Goal: Task Accomplishment & Management: Manage account settings

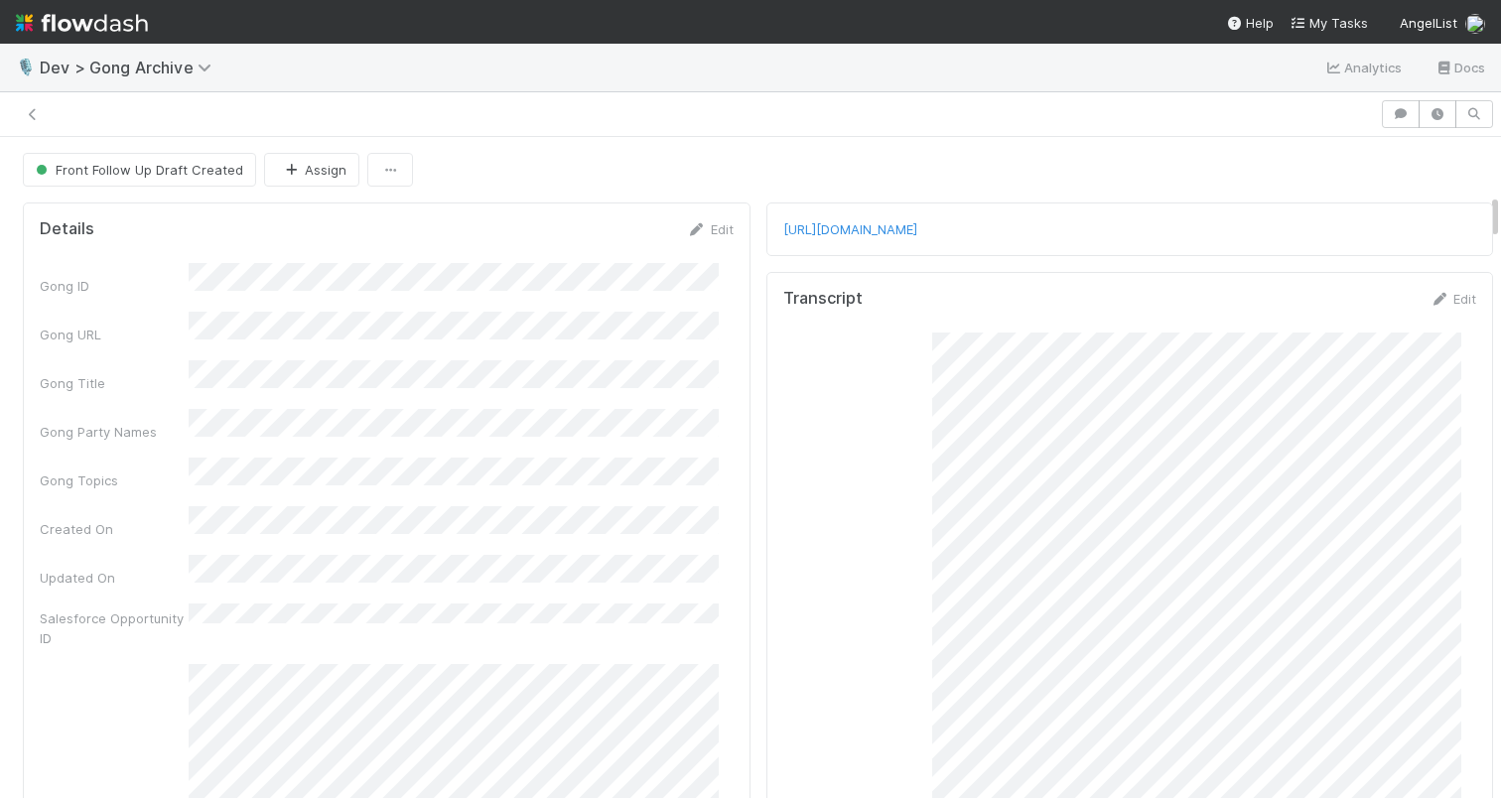
scroll to position [806, 0]
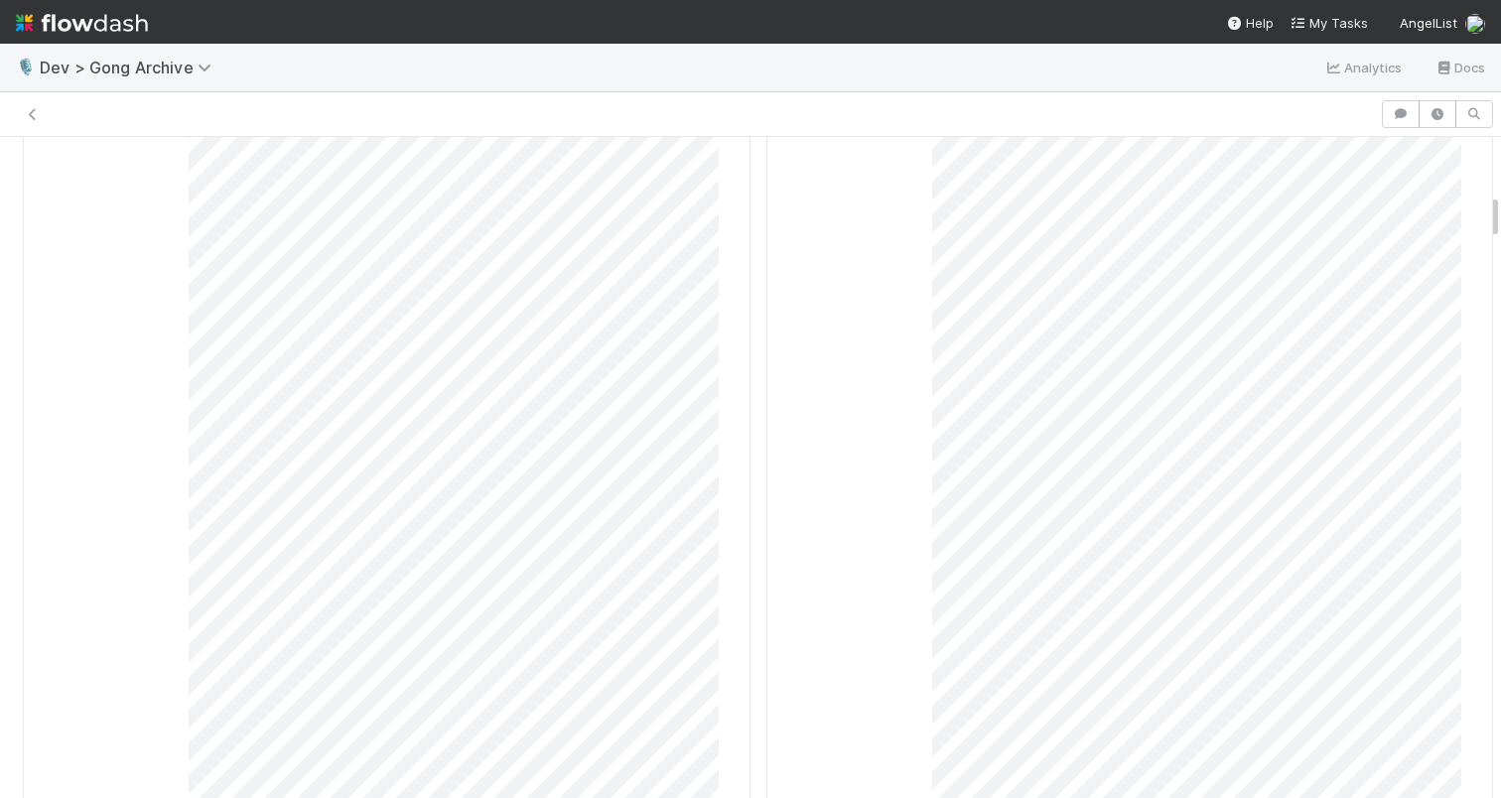
click at [67, 22] on img at bounding box center [82, 23] width 132 height 34
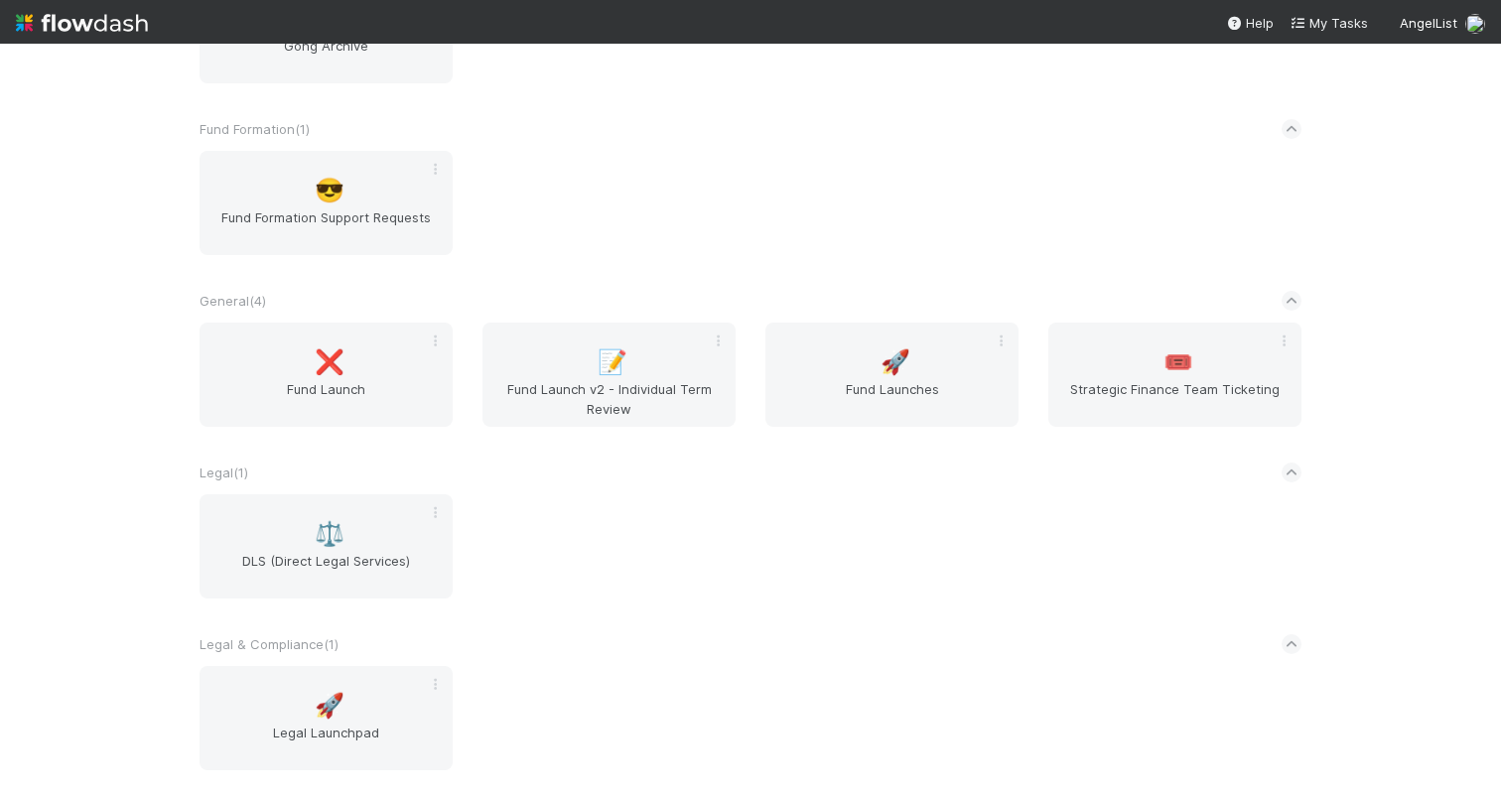
scroll to position [559, 0]
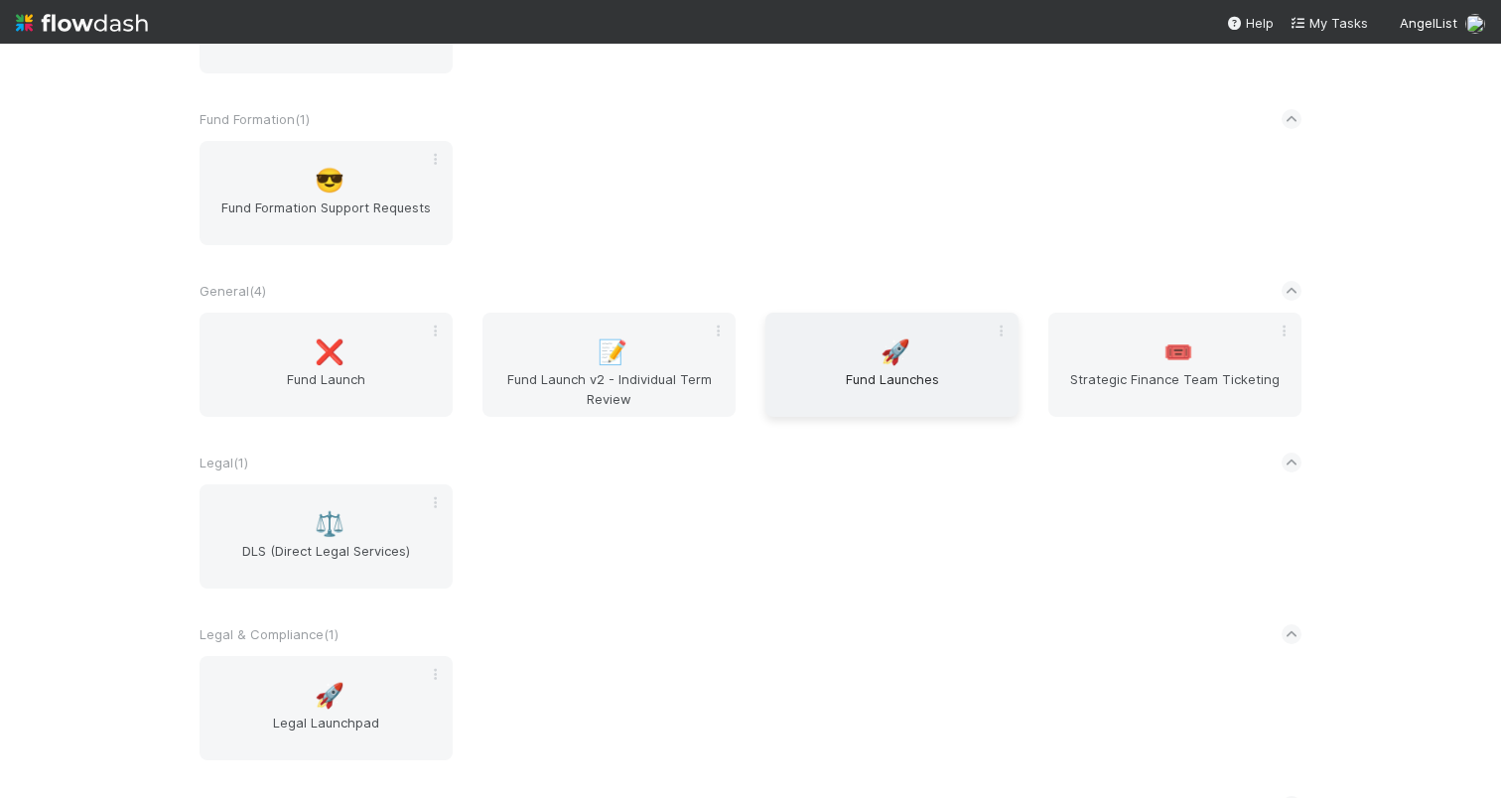
click at [894, 375] on span "Fund Launches" at bounding box center [892, 389] width 237 height 40
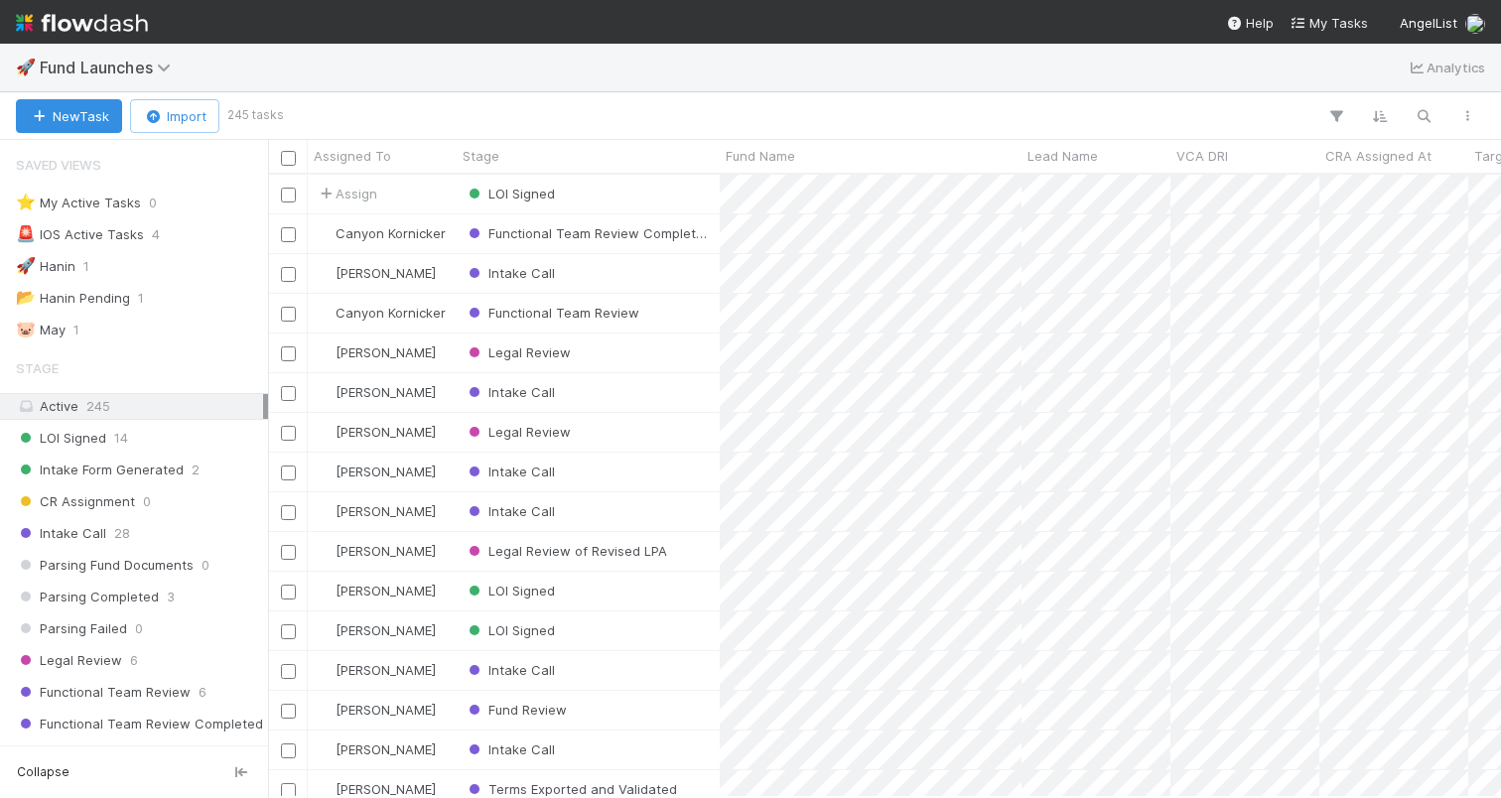
scroll to position [608, 1218]
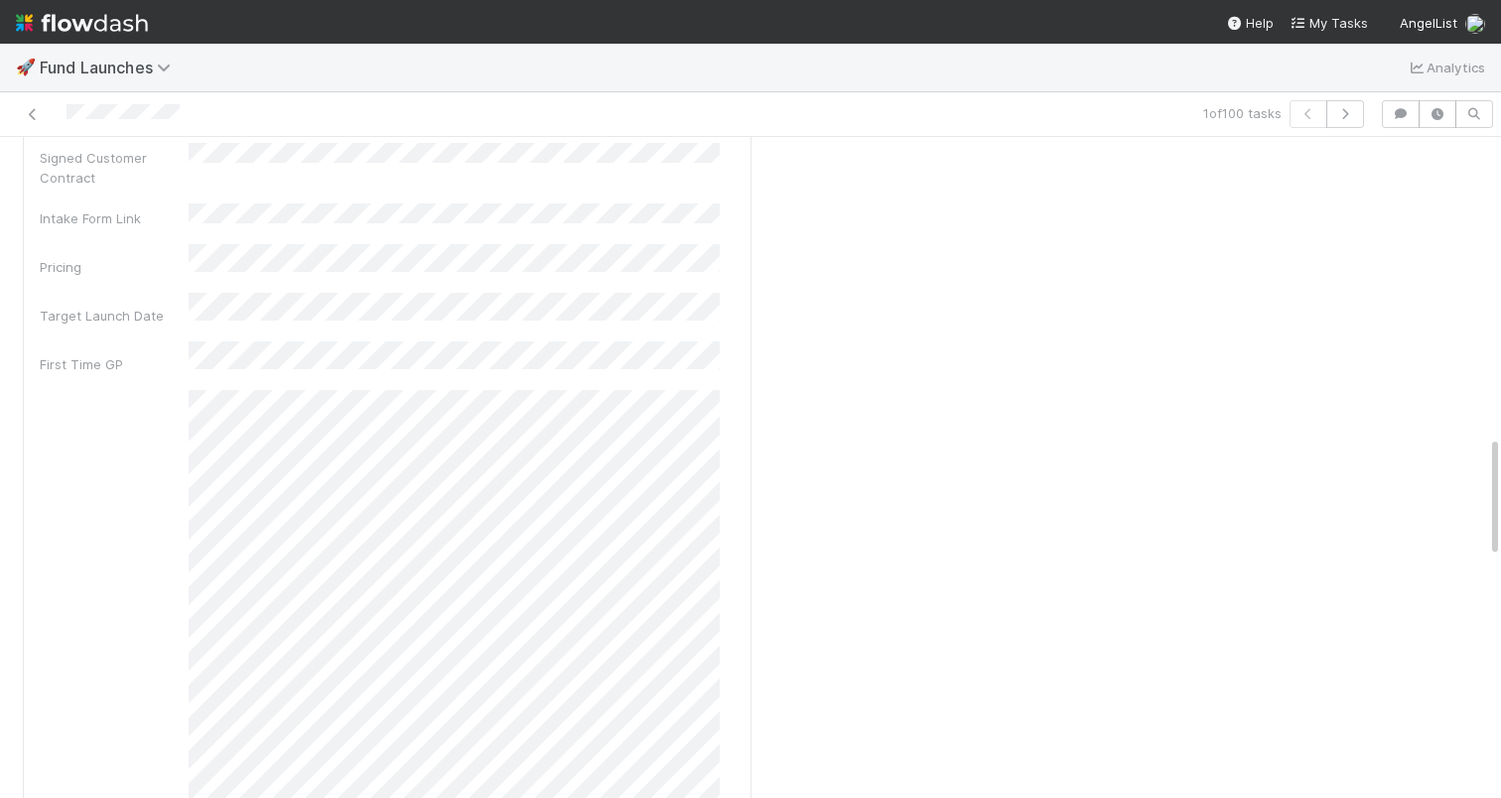
scroll to position [1714, 0]
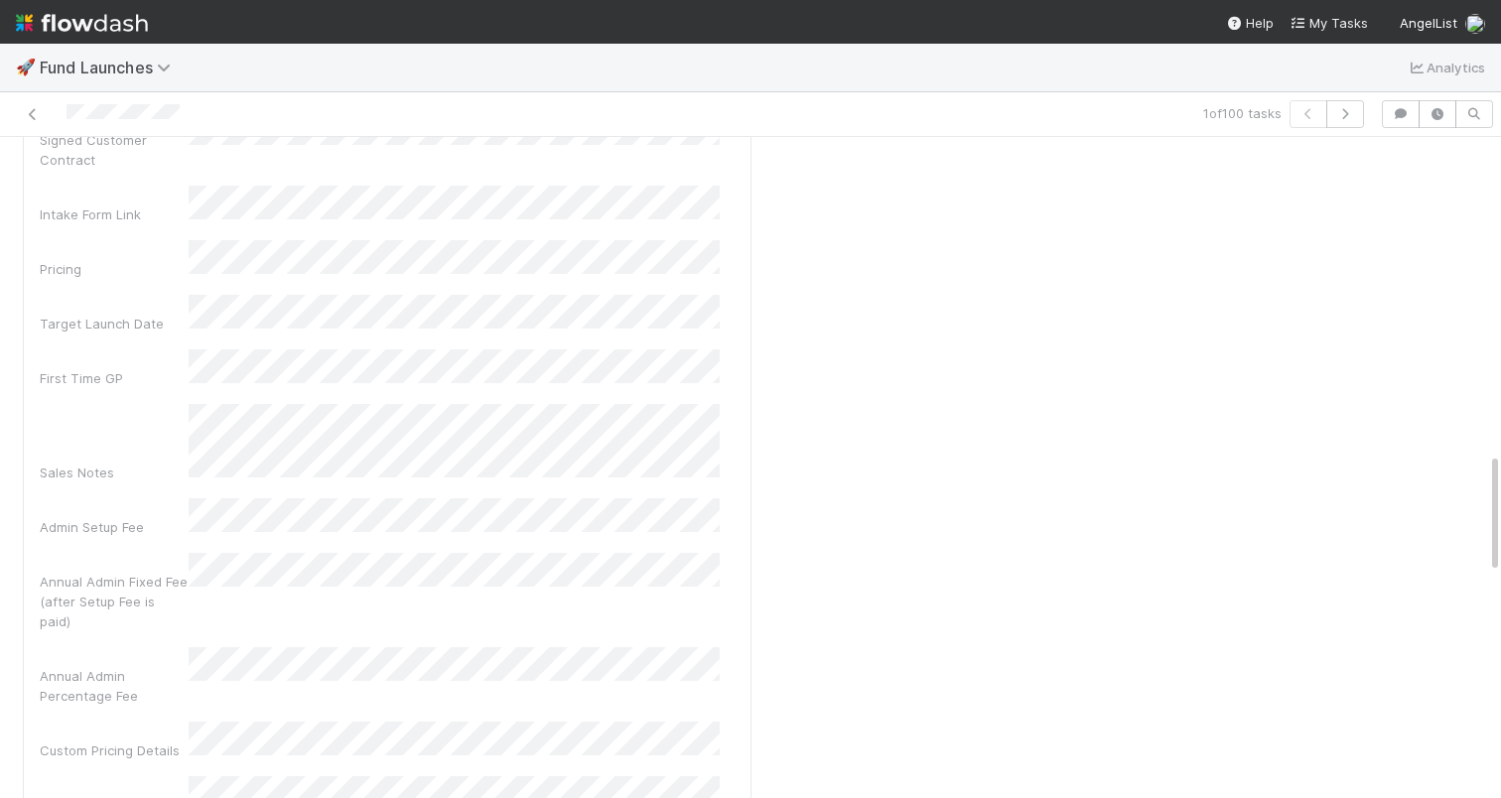
click at [341, 553] on div "Annual Admin Fixed Fee (after Setup Fee is paid)" at bounding box center [387, 592] width 695 height 78
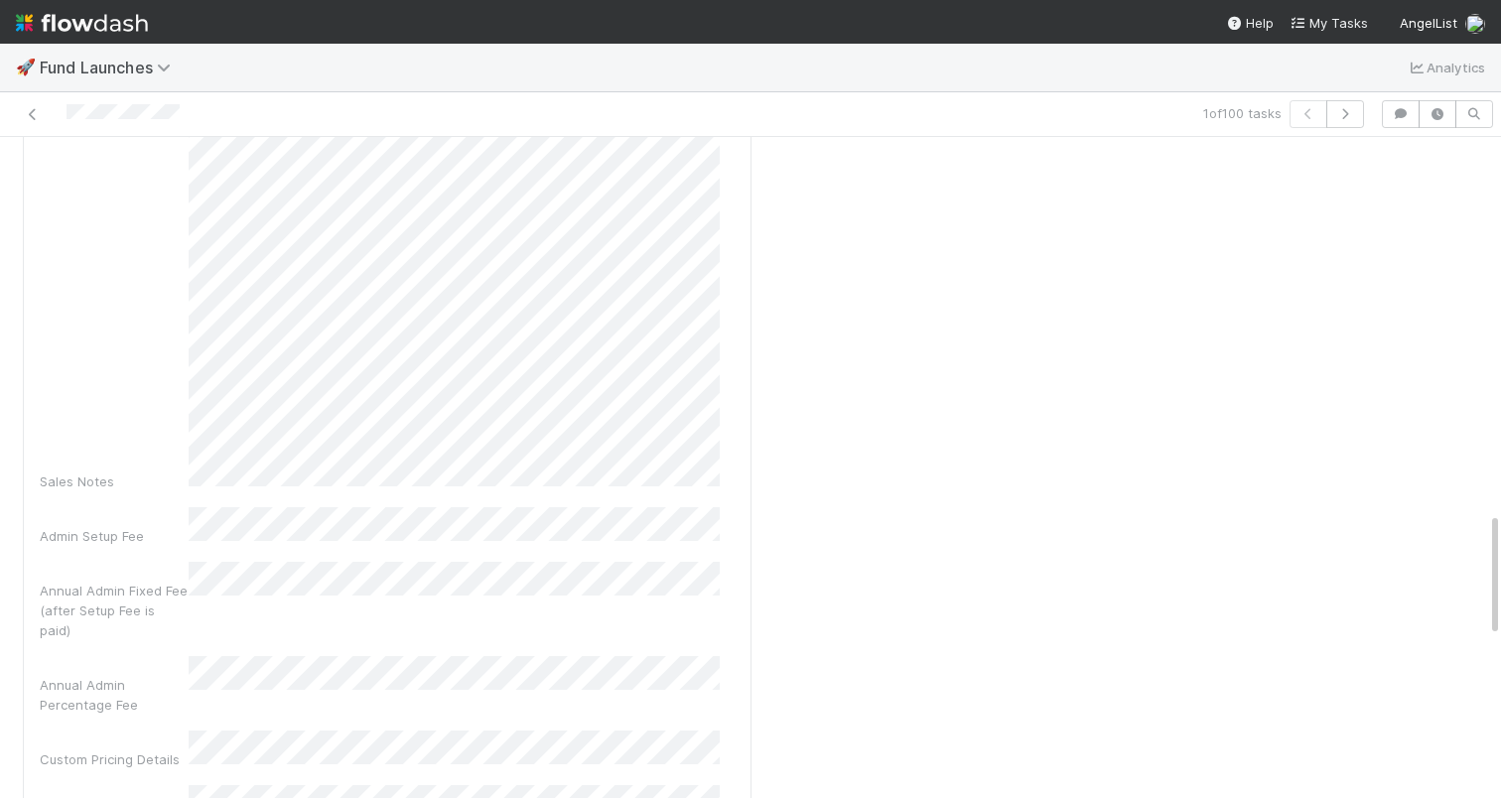
scroll to position [1979, 0]
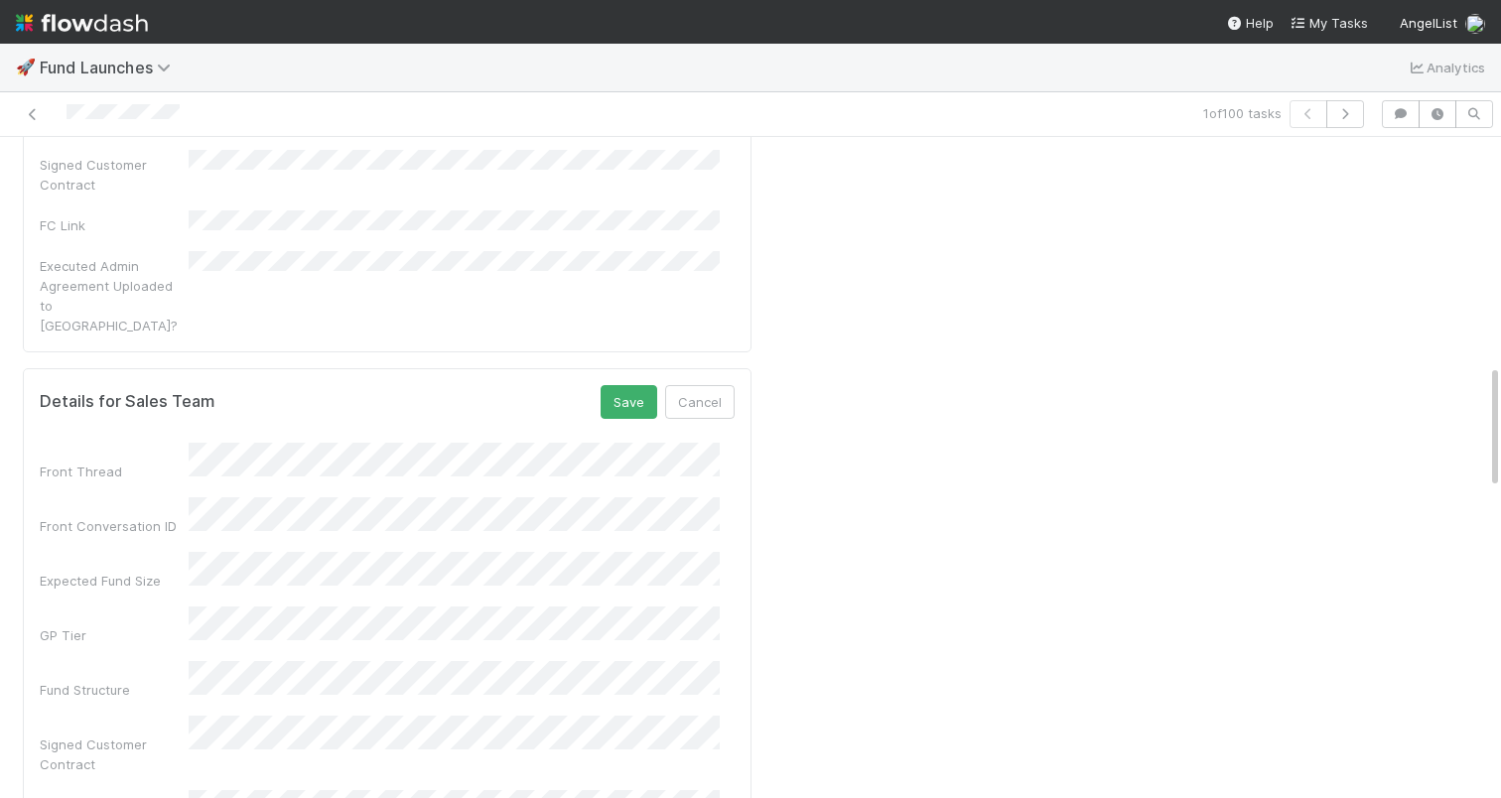
scroll to position [982, 0]
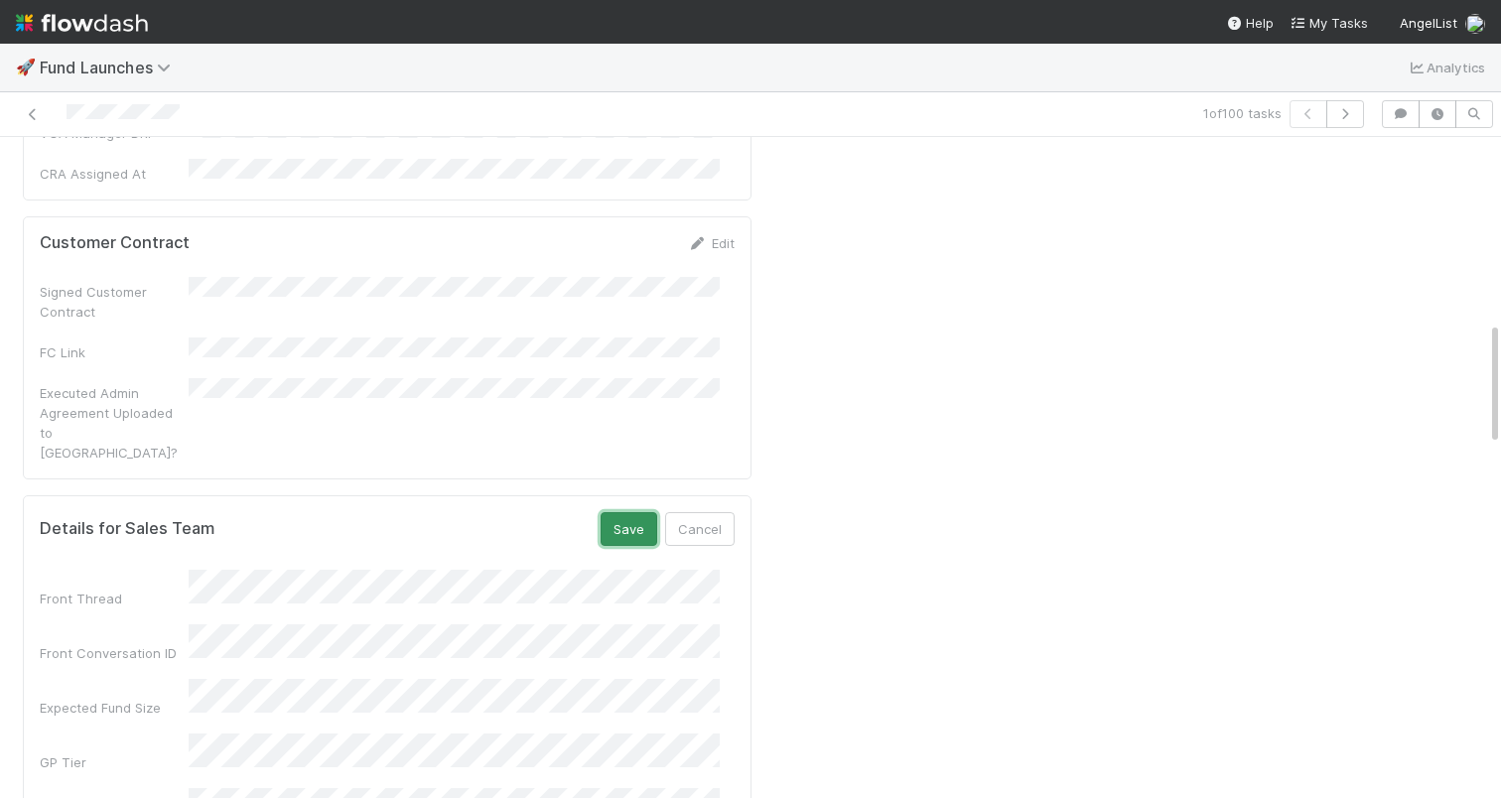
click at [602, 512] on button "Save" at bounding box center [629, 529] width 57 height 34
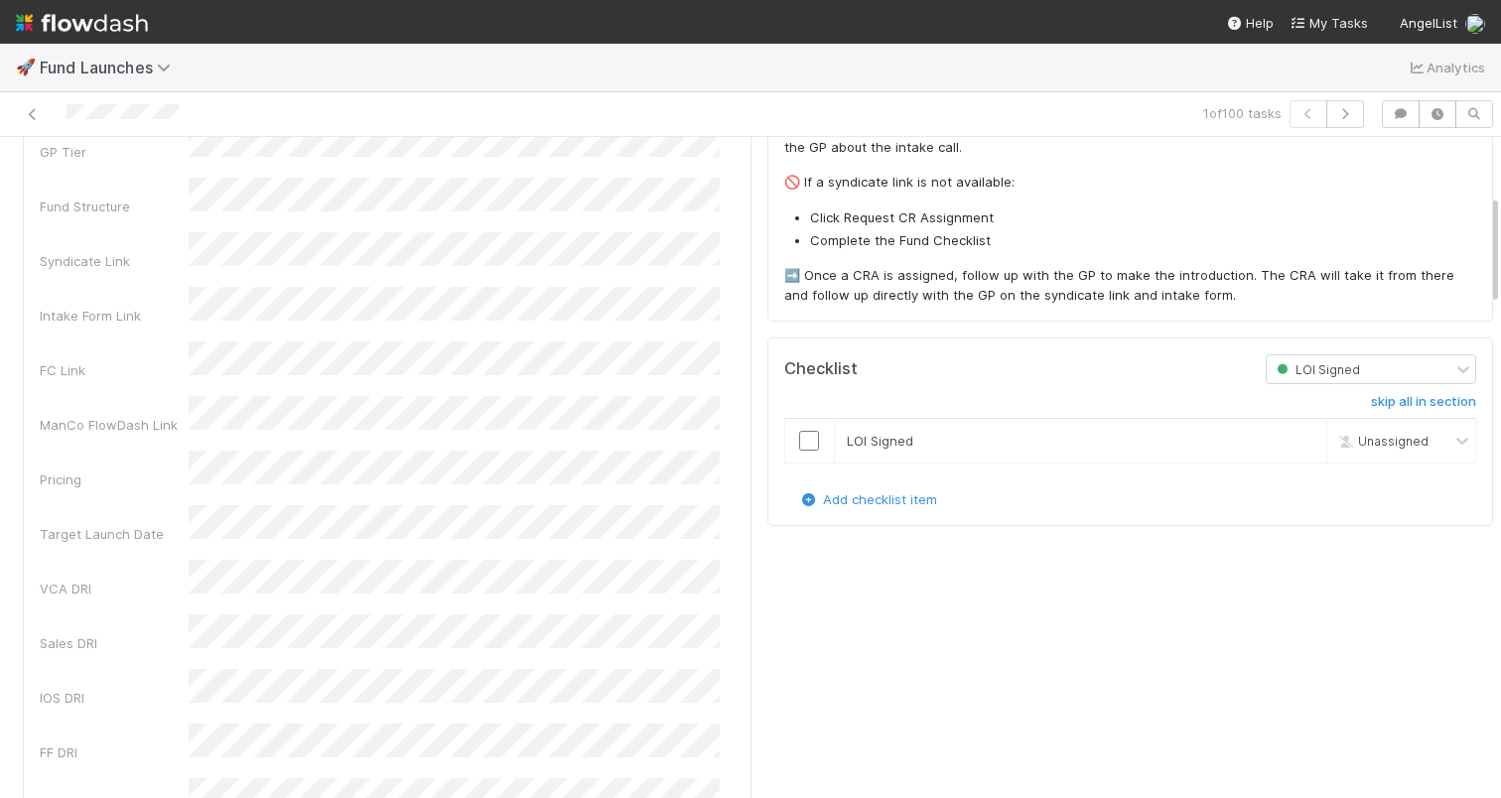
scroll to position [410, 0]
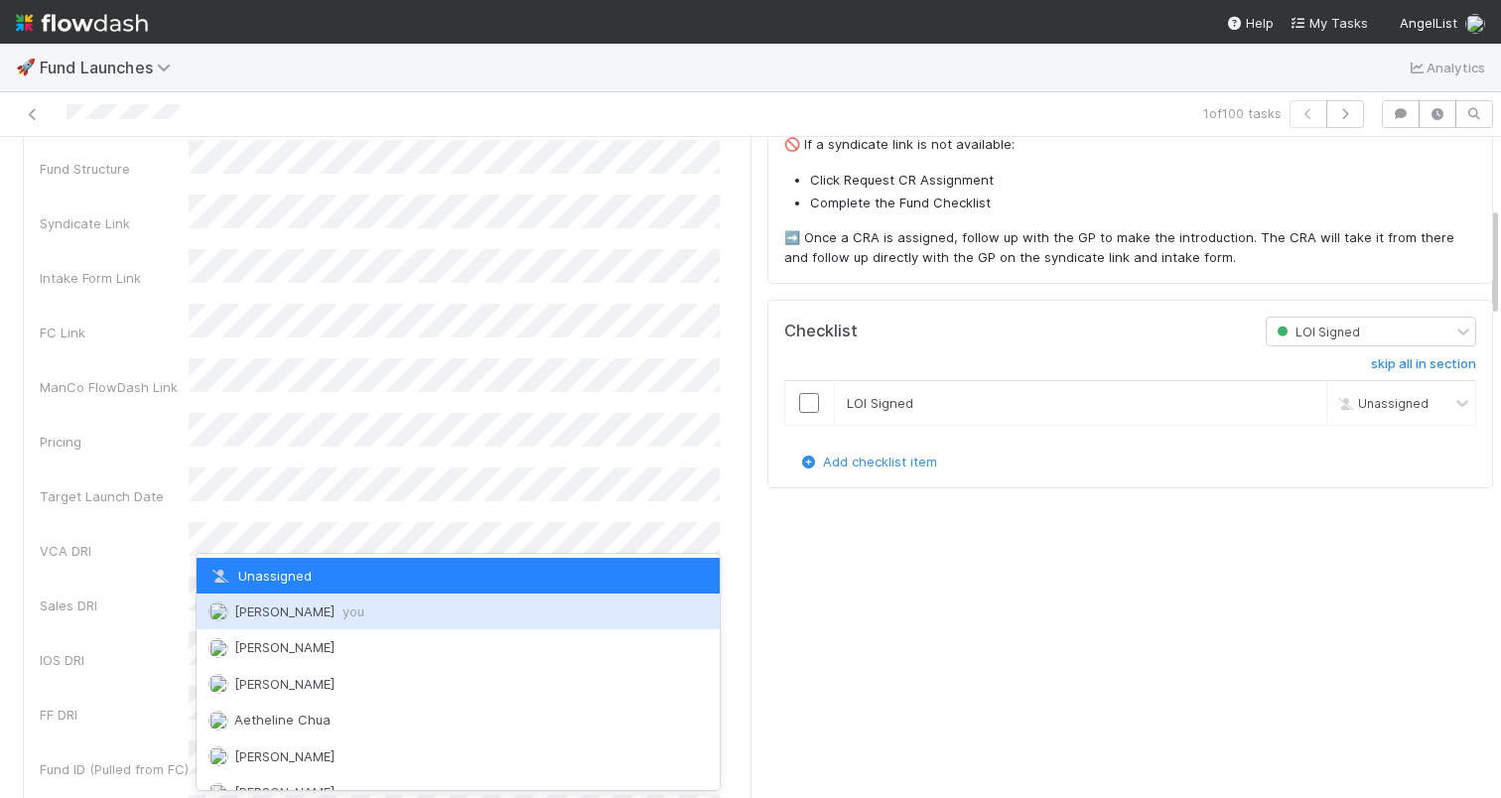
click at [336, 610] on span "[PERSON_NAME] you" at bounding box center [299, 612] width 130 height 16
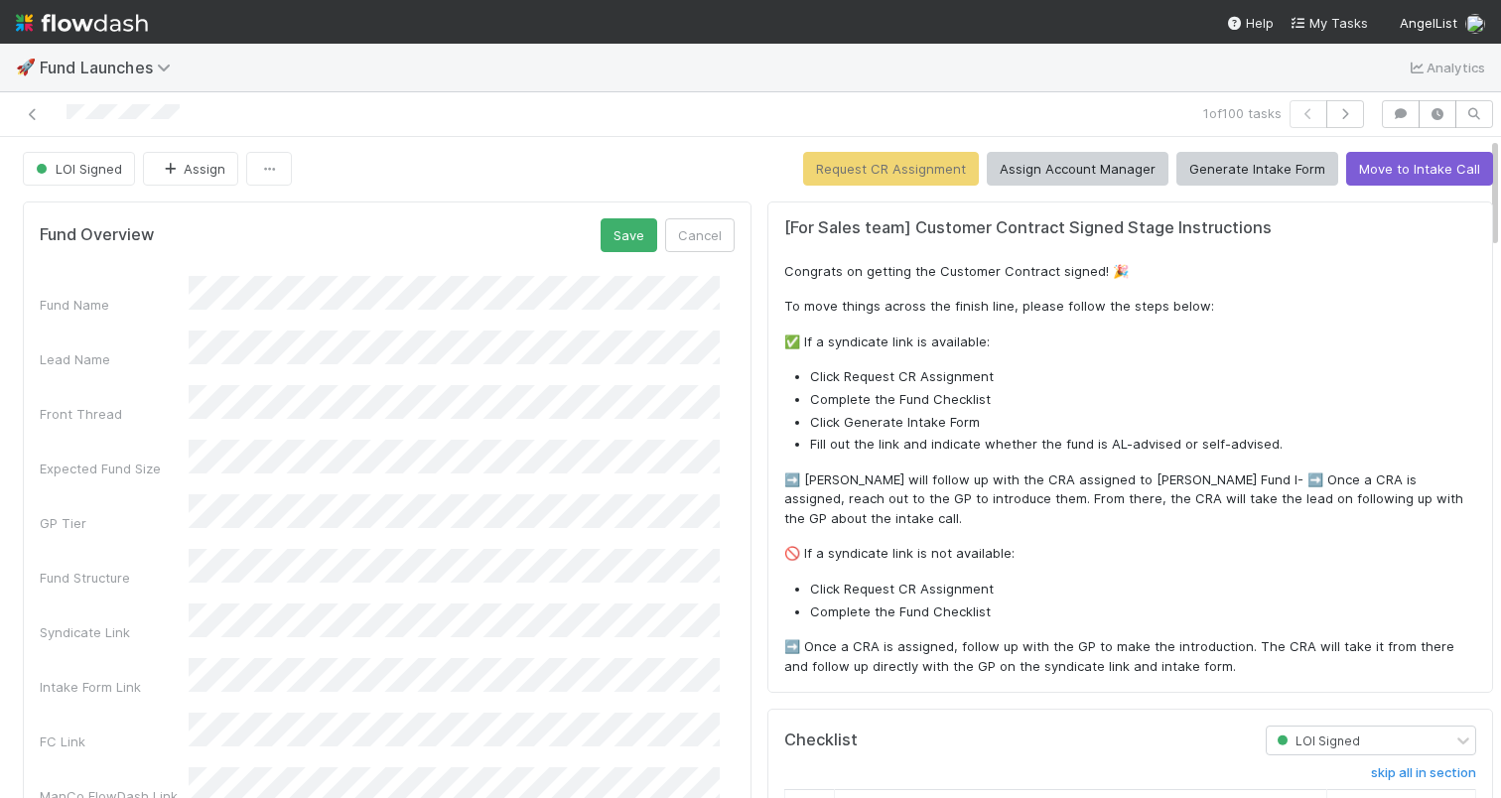
scroll to position [0, 0]
click at [616, 241] on button "Save" at bounding box center [629, 236] width 57 height 34
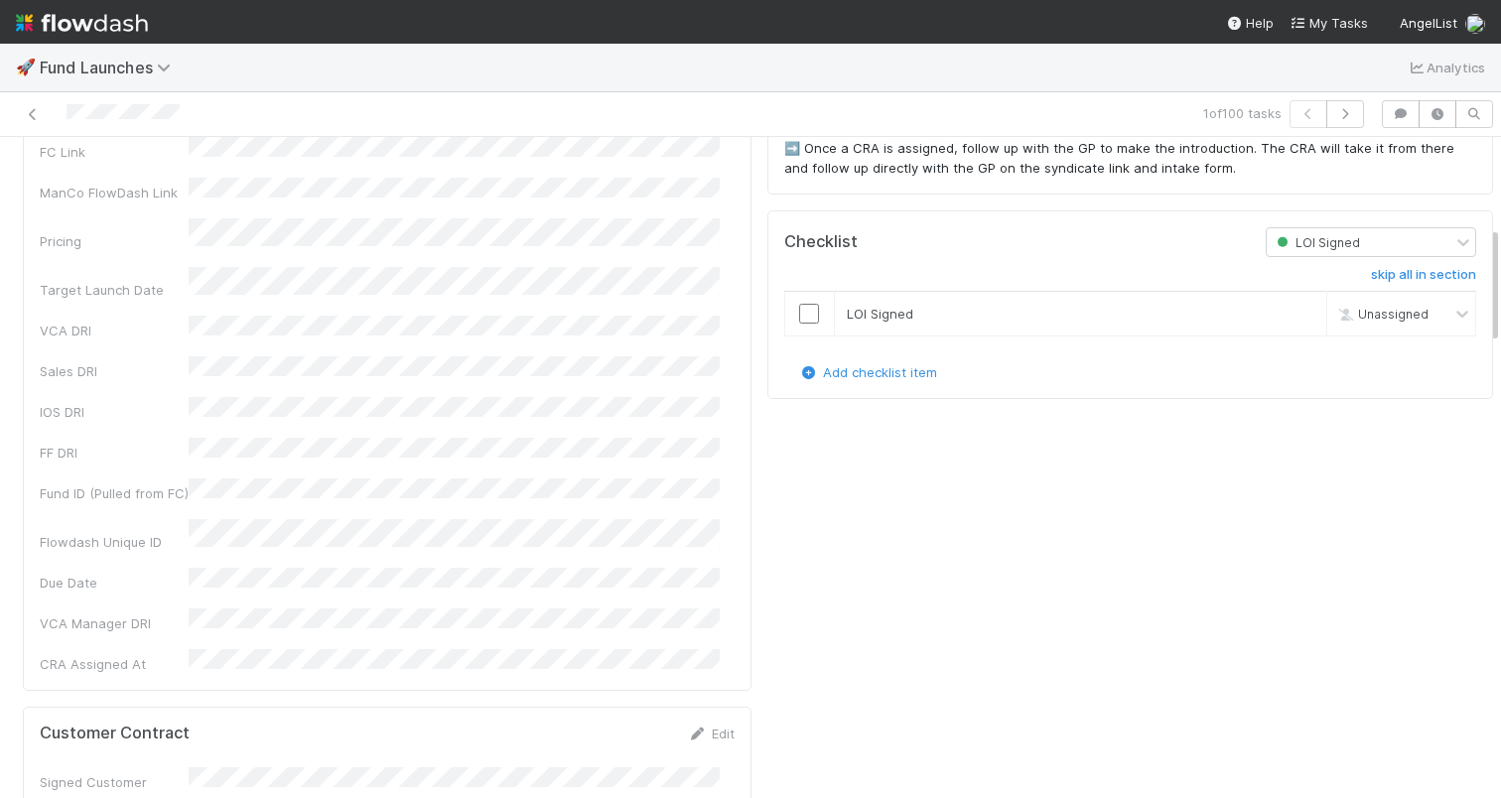
scroll to position [598, 0]
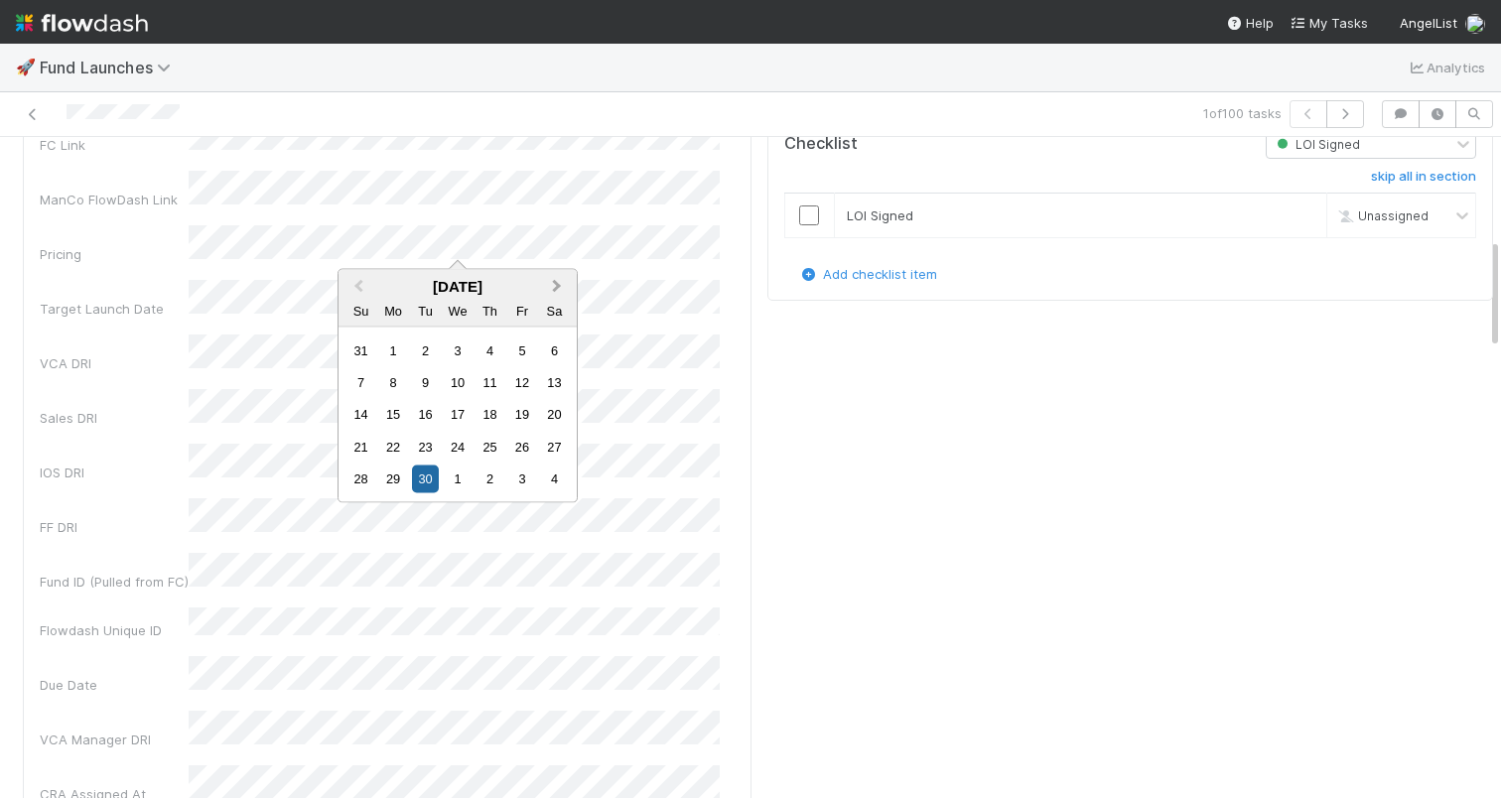
click at [550, 290] on button "Next Month" at bounding box center [559, 288] width 32 height 32
click at [455, 351] on div "1" at bounding box center [457, 350] width 27 height 27
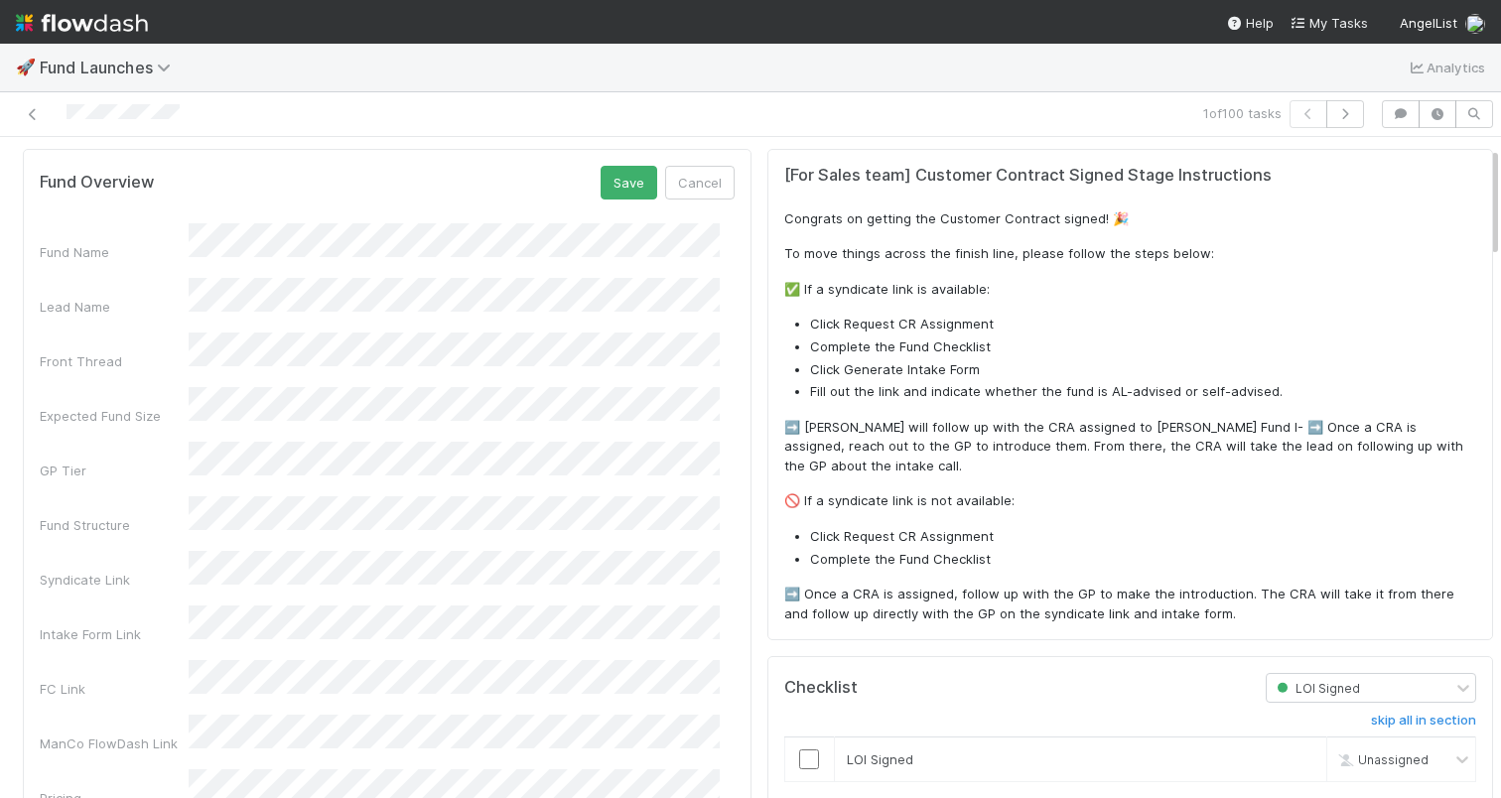
scroll to position [52, 0]
click at [612, 186] on button "Save" at bounding box center [629, 185] width 57 height 34
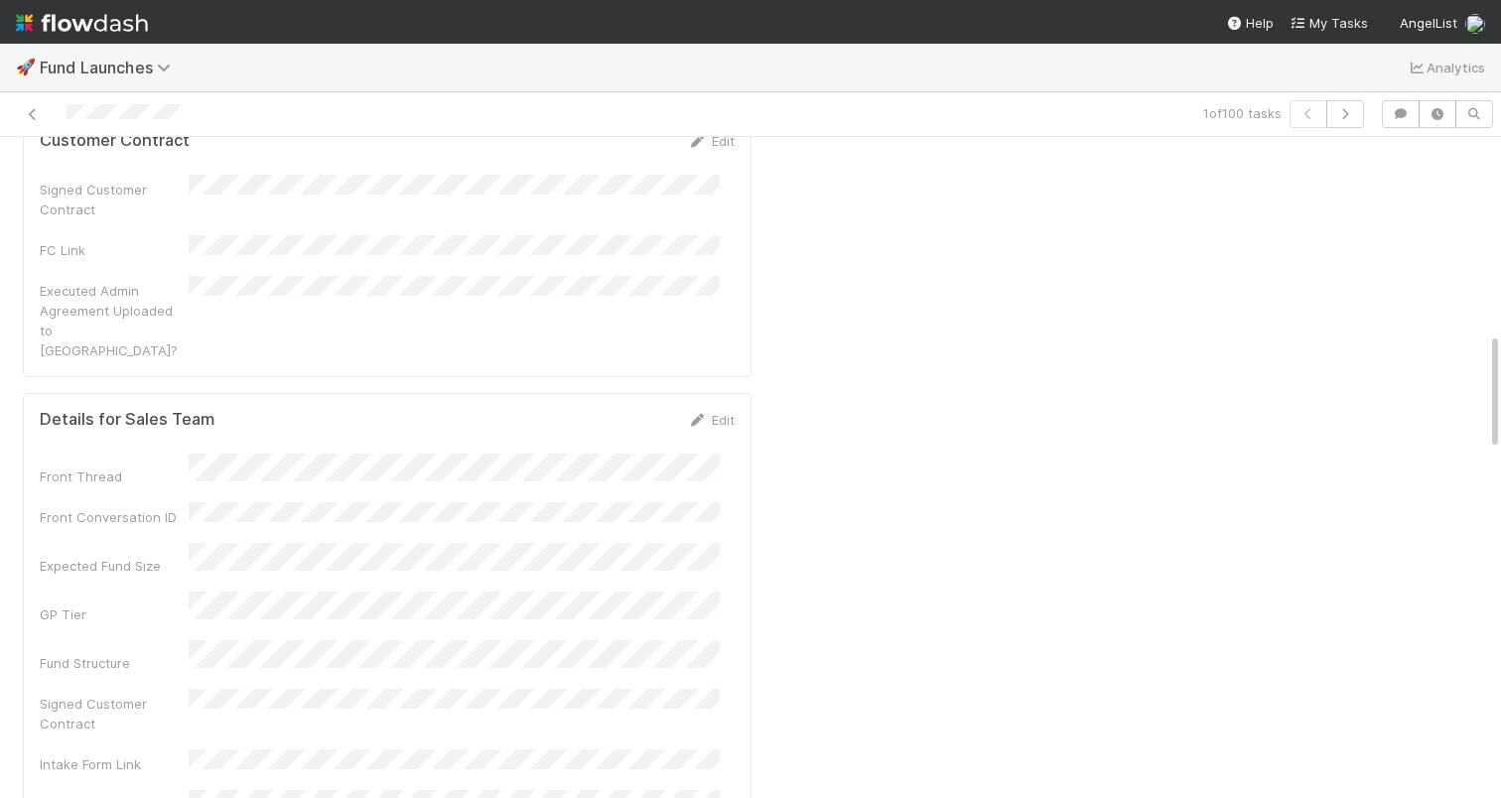
scroll to position [1093, 0]
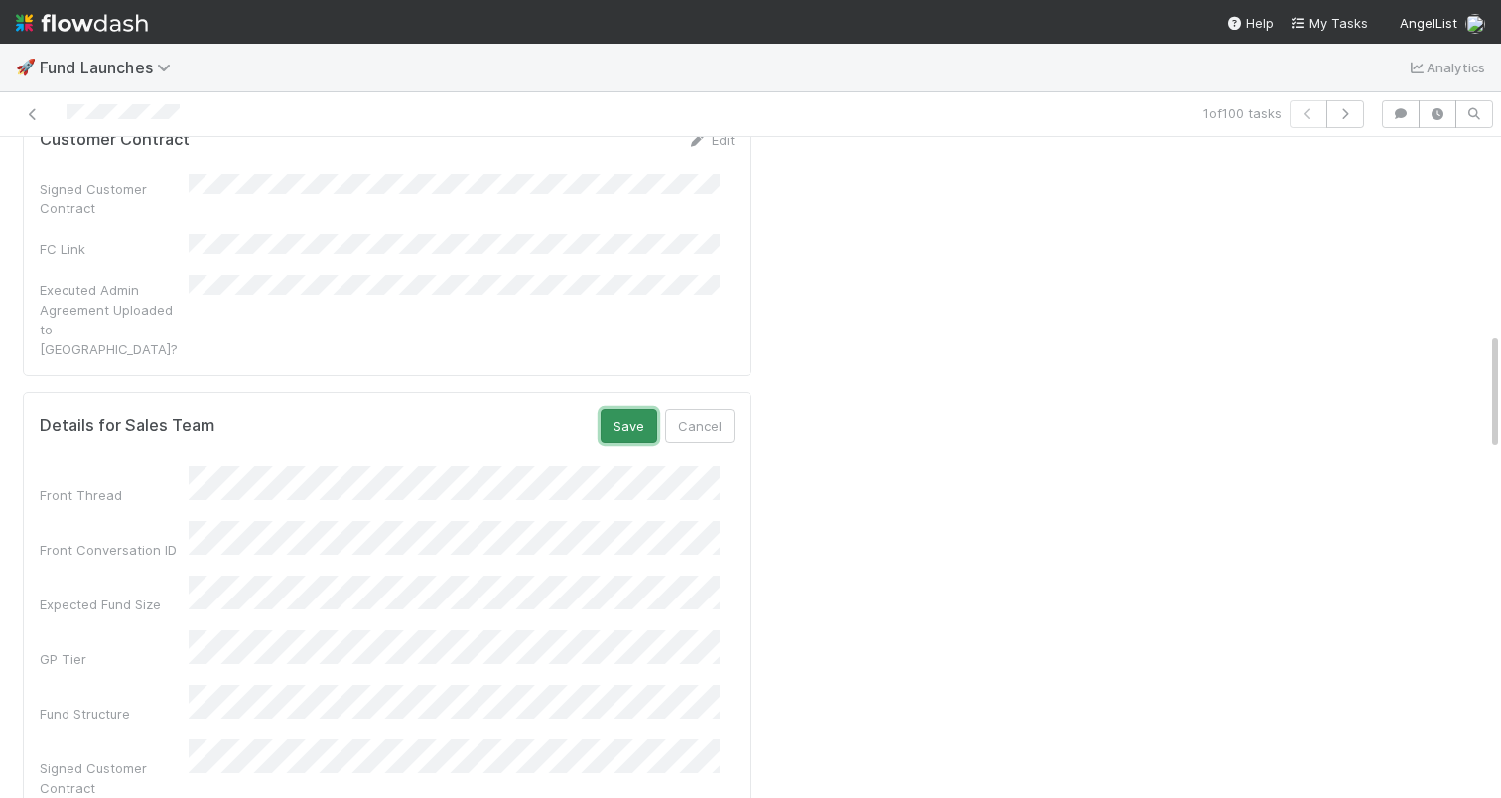
click at [612, 409] on button "Save" at bounding box center [629, 426] width 57 height 34
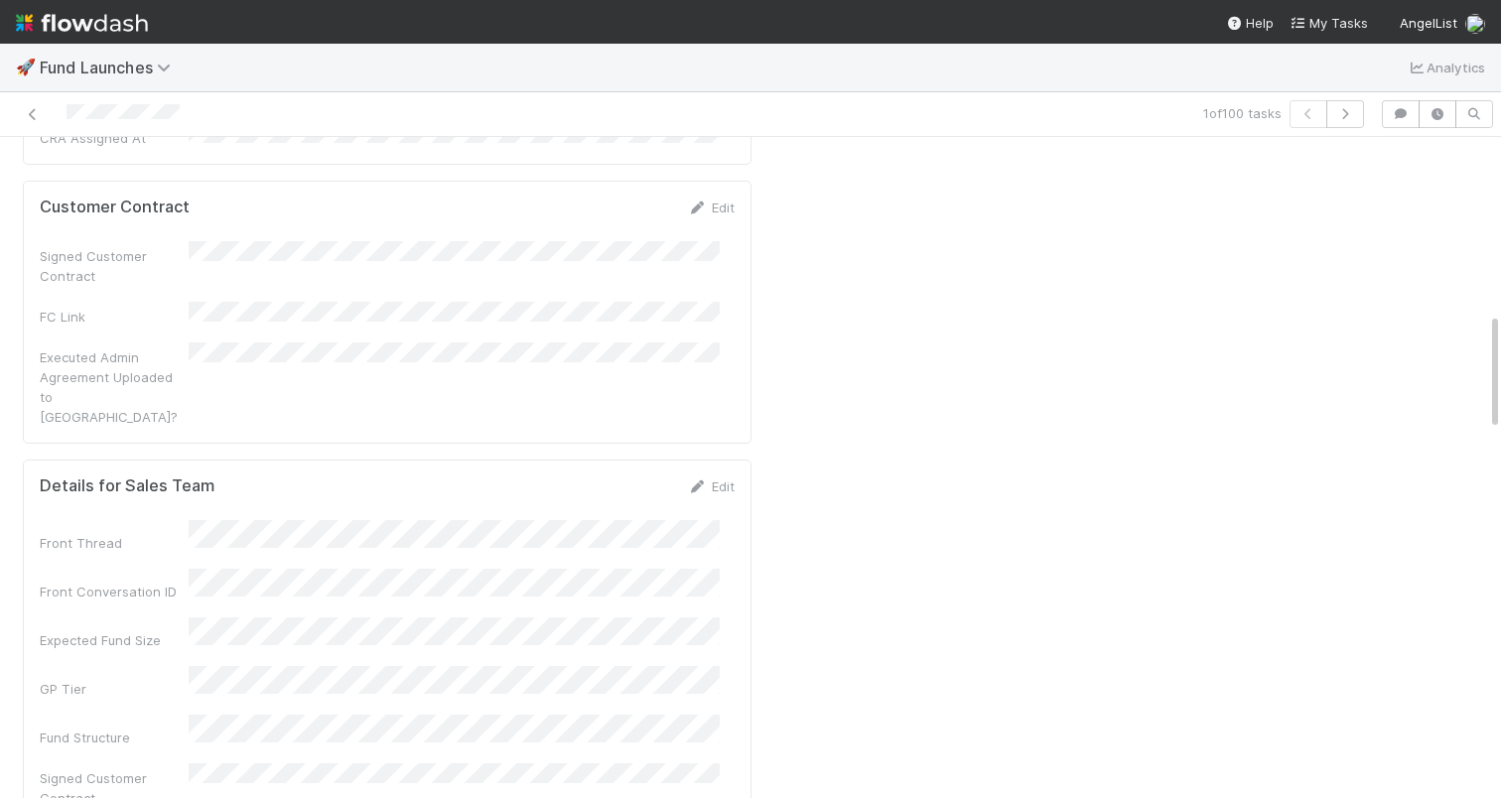
scroll to position [972, 0]
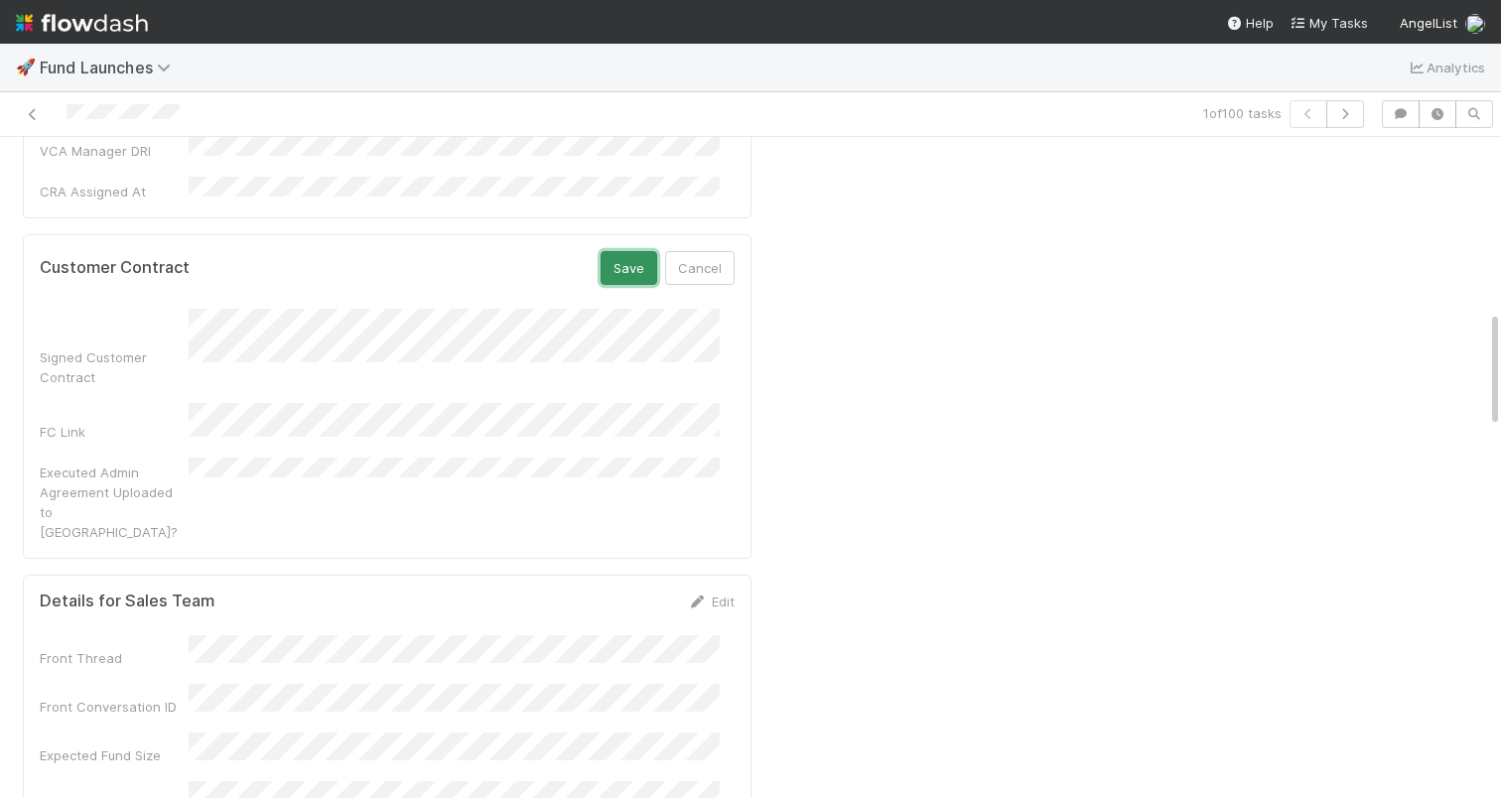
click at [621, 251] on button "Save" at bounding box center [629, 268] width 57 height 34
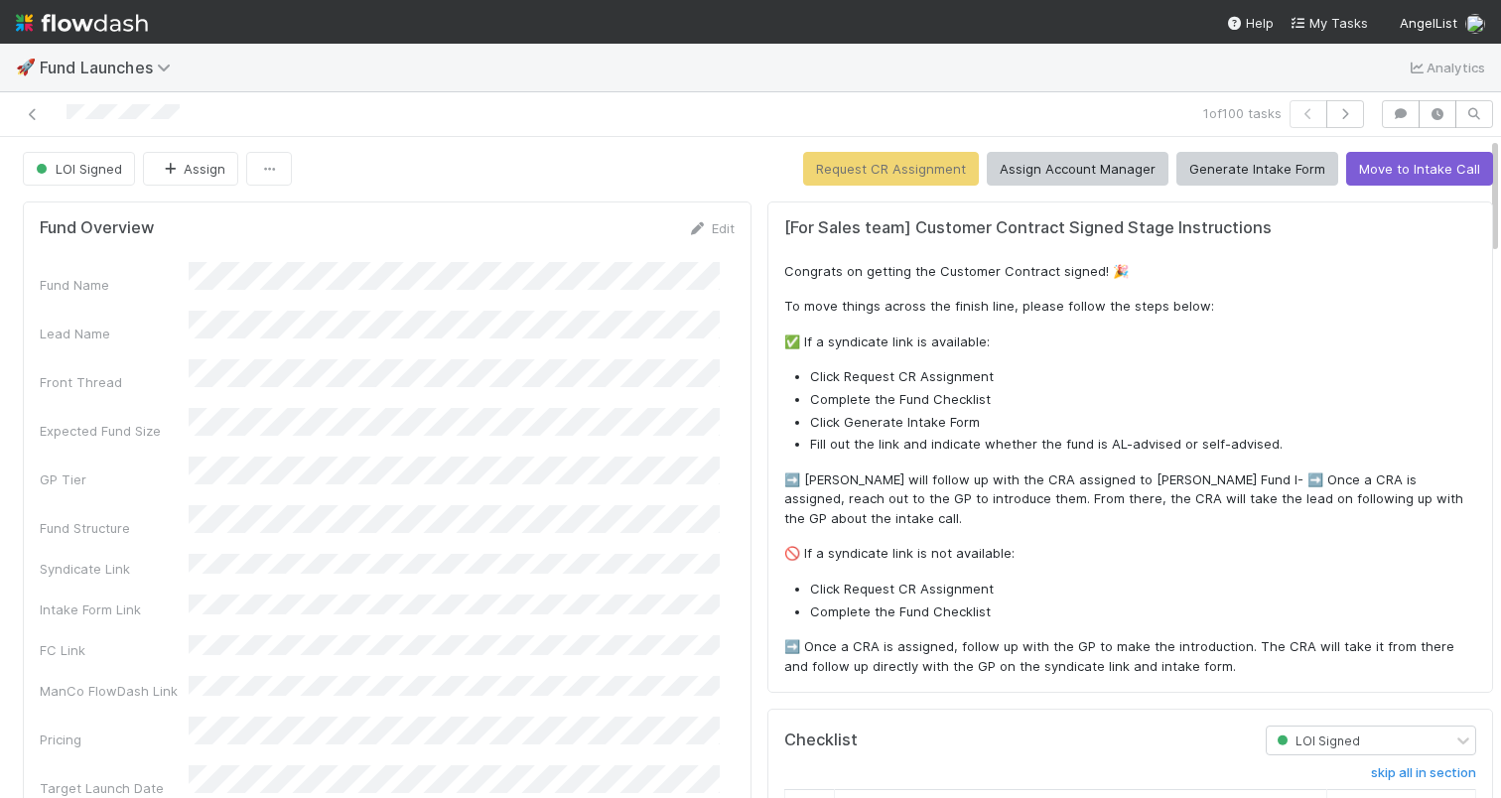
scroll to position [0, 0]
click at [561, 157] on div "LOI Signed Assign Request CR Assignment Assign Account Manager Generate Intake …" at bounding box center [758, 170] width 1471 height 34
click at [700, 154] on div "LOI Signed Assign Request CR Assignment Assign Account Manager Generate Intake …" at bounding box center [758, 170] width 1471 height 34
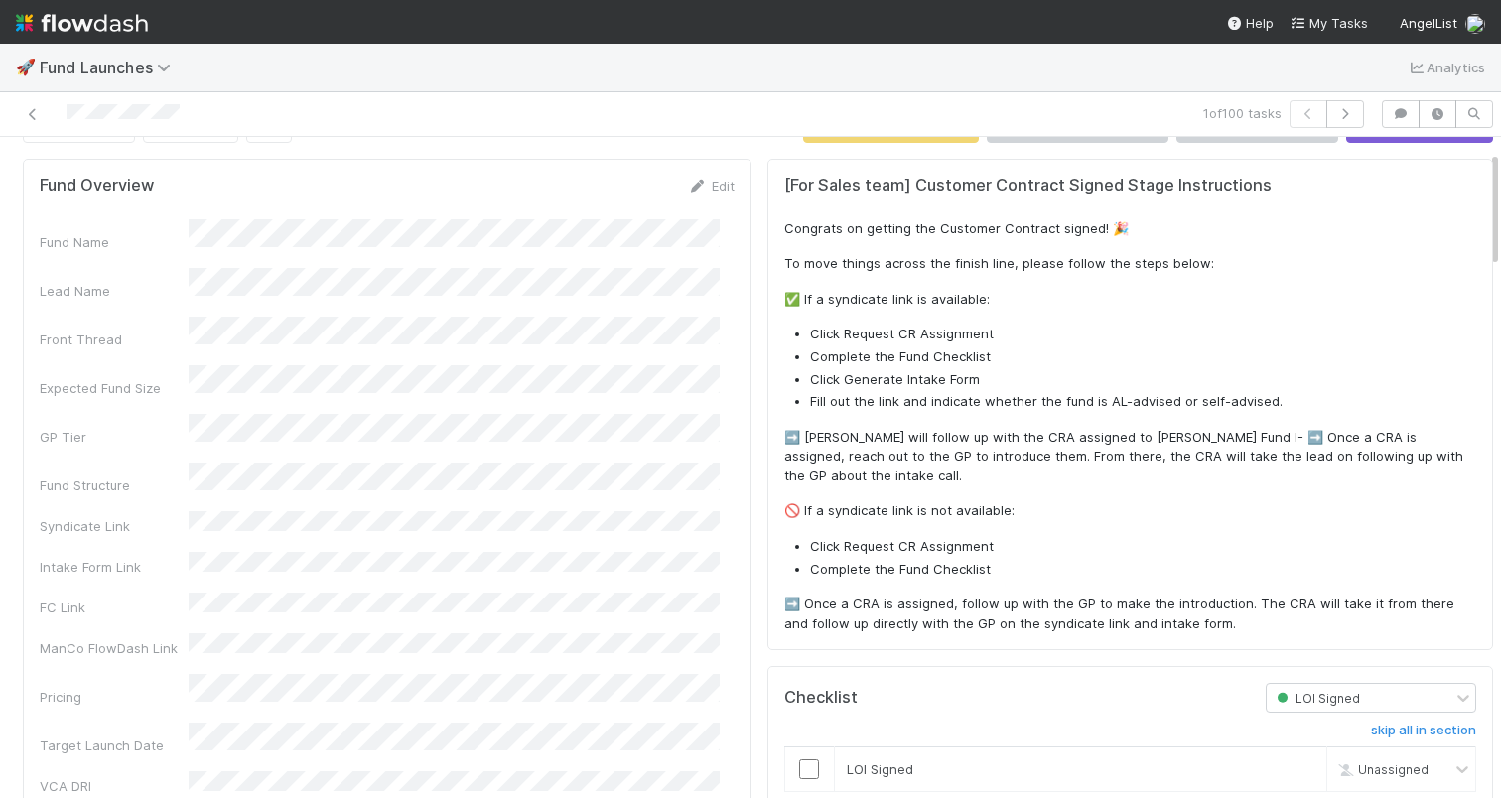
scroll to position [337, 0]
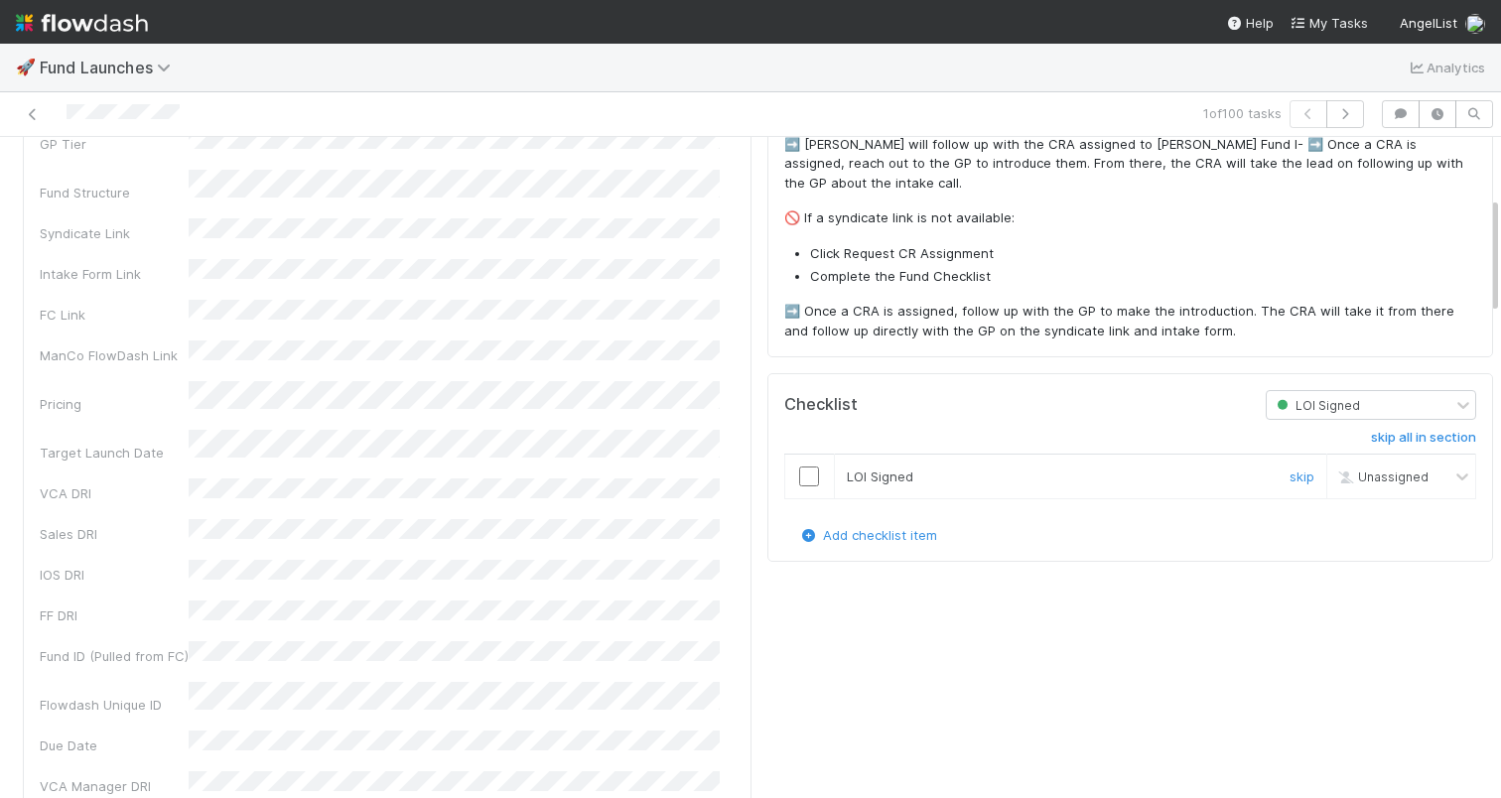
click at [800, 477] on input "checkbox" at bounding box center [809, 477] width 20 height 20
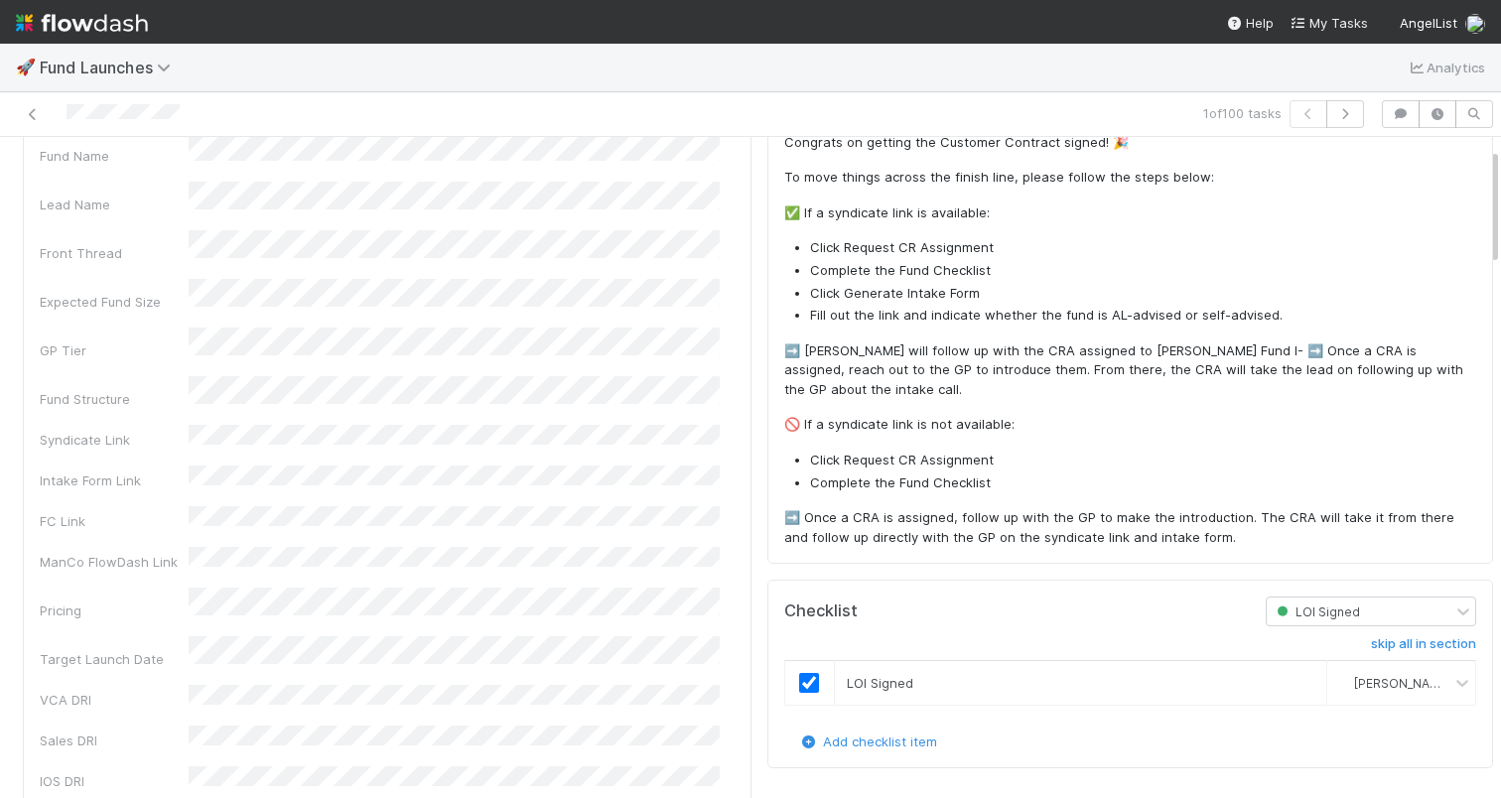
scroll to position [0, 0]
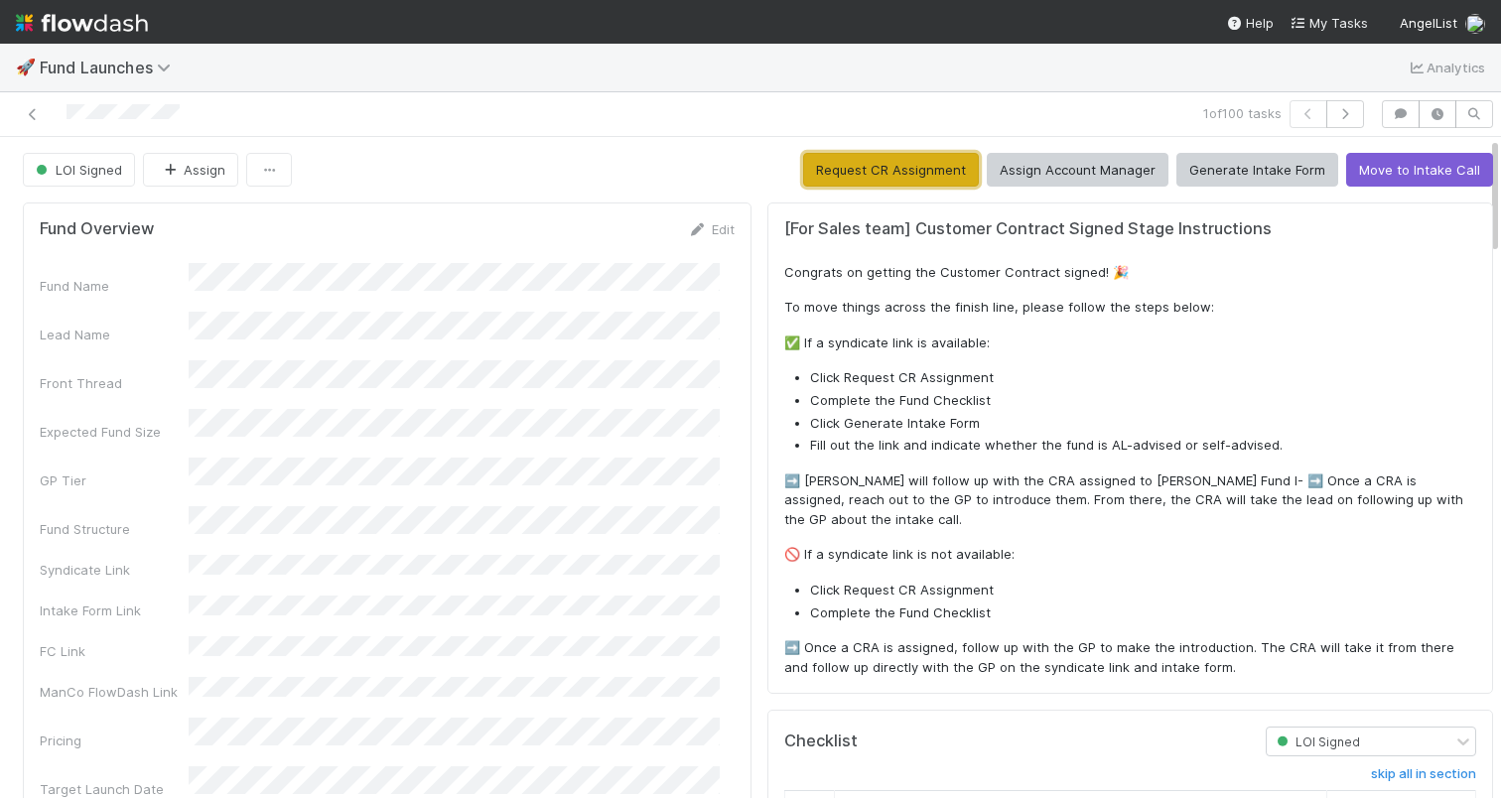
click at [852, 166] on button "Request CR Assignment" at bounding box center [891, 170] width 176 height 34
